Goal: Navigation & Orientation: Find specific page/section

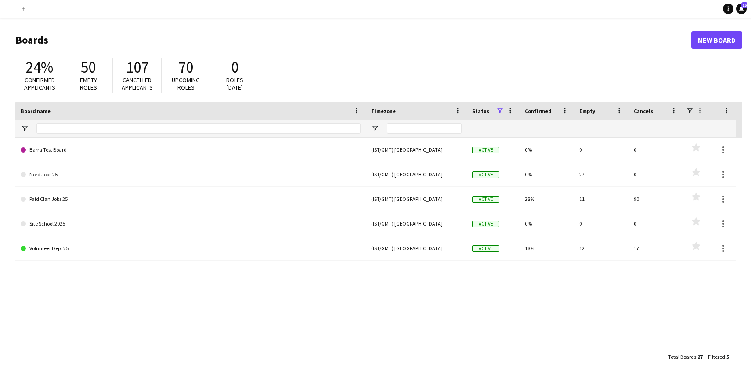
click at [5, 8] on app-icon "Menu" at bounding box center [8, 8] width 7 height 7
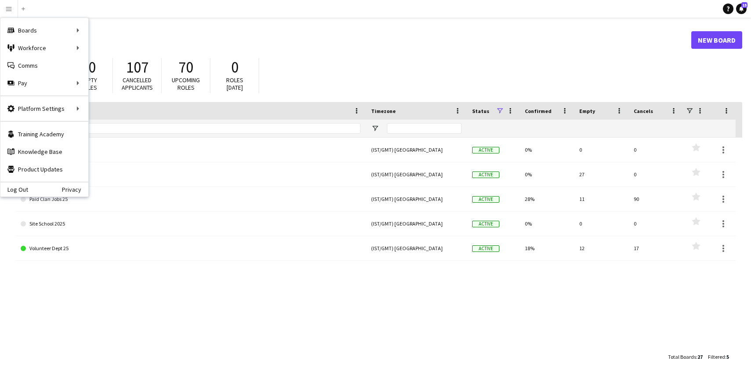
click at [9, 9] on app-icon "Menu" at bounding box center [8, 8] width 7 height 7
click at [742, 8] on icon at bounding box center [742, 8] width 4 height 4
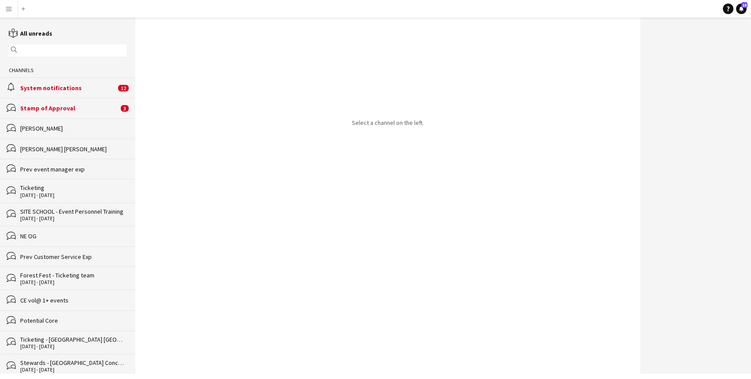
click at [4, 10] on button "Menu" at bounding box center [9, 9] width 18 height 18
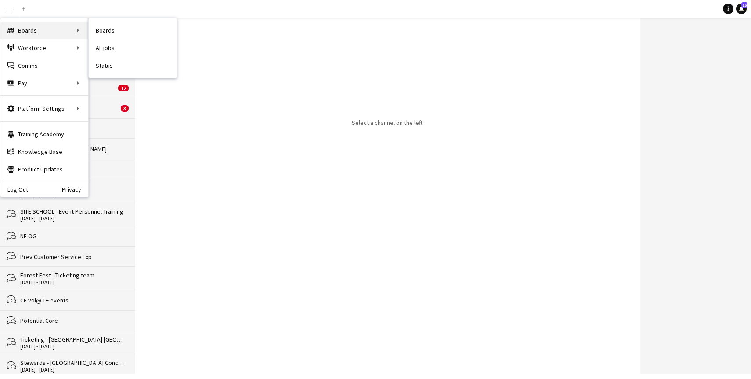
click at [19, 27] on div "Boards Boards" at bounding box center [44, 31] width 88 height 18
click at [98, 34] on link "Boards" at bounding box center [133, 31] width 88 height 18
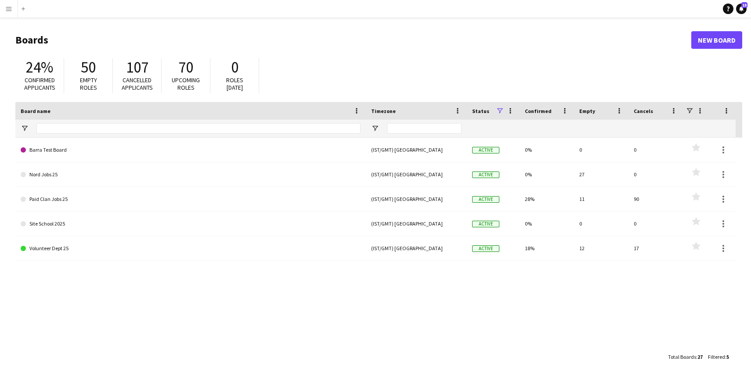
click at [6, 10] on app-icon "Menu" at bounding box center [8, 8] width 7 height 7
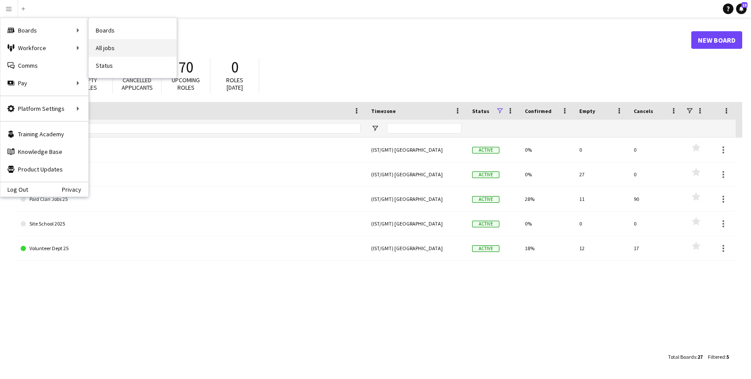
click at [104, 46] on link "All jobs" at bounding box center [133, 48] width 88 height 18
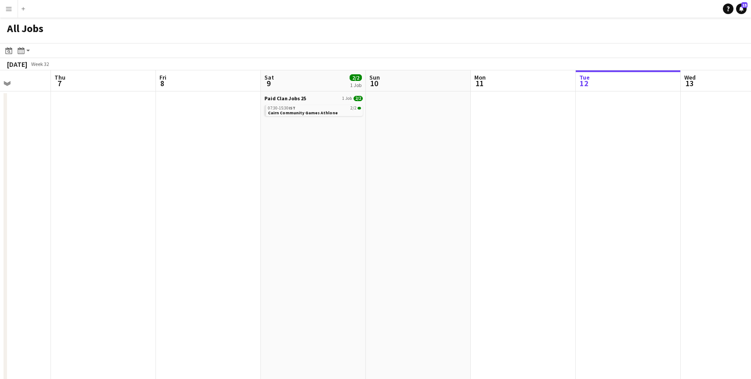
scroll to position [0, 261]
click at [13, 14] on button "Menu" at bounding box center [9, 9] width 18 height 18
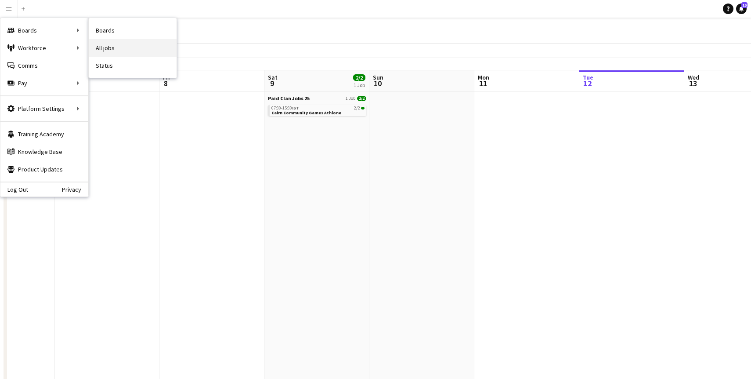
click at [101, 47] on link "All jobs" at bounding box center [133, 48] width 88 height 18
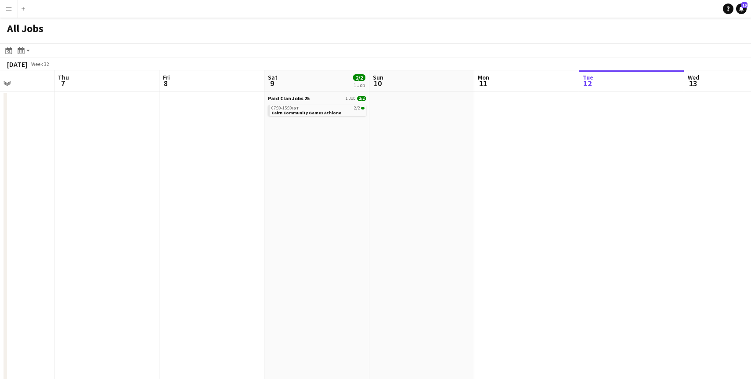
click at [11, 12] on button "Menu" at bounding box center [9, 9] width 18 height 18
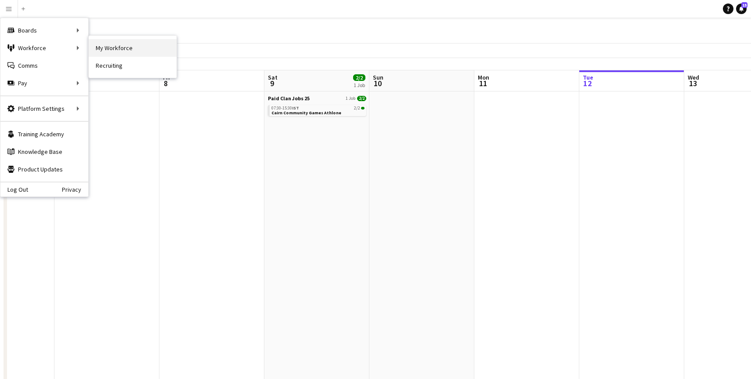
click at [105, 45] on link "My Workforce" at bounding box center [133, 48] width 88 height 18
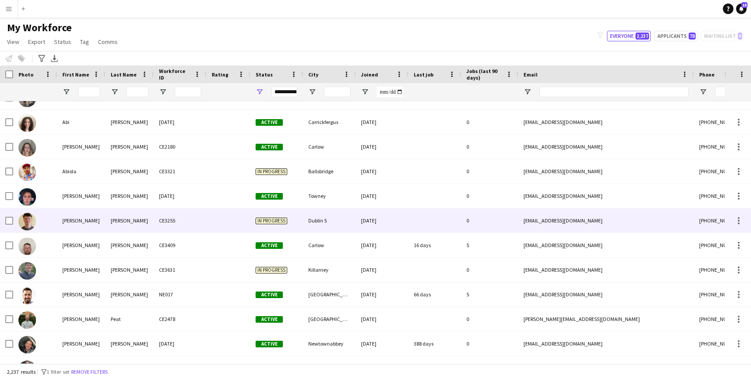
scroll to position [316, 0]
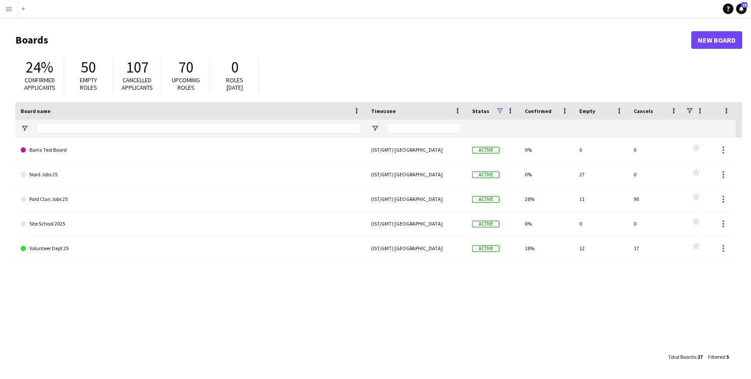
click at [12, 11] on app-icon "Menu" at bounding box center [8, 8] width 7 height 7
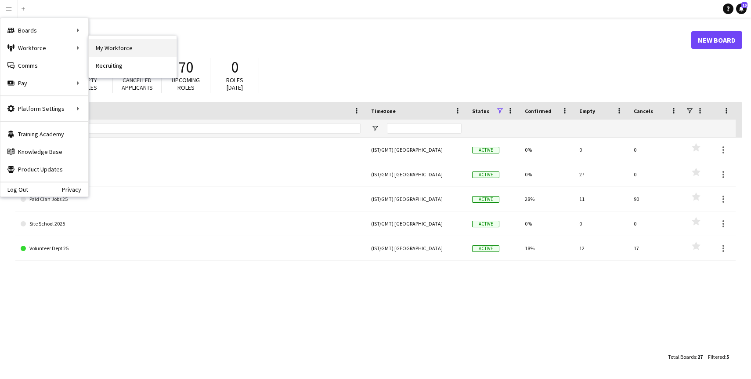
click at [111, 48] on link "My Workforce" at bounding box center [133, 48] width 88 height 18
